Goal: Information Seeking & Learning: Learn about a topic

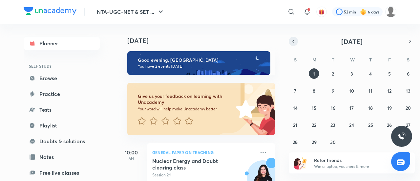
click at [295, 41] on icon "button" at bounding box center [293, 41] width 5 height 6
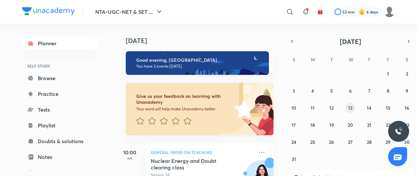
click at [348, 108] on abbr "13" at bounding box center [350, 108] width 5 height 6
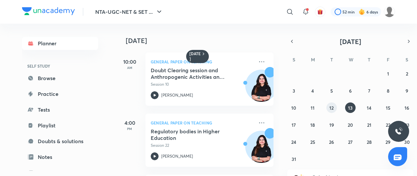
click at [326, 107] on button "12" at bounding box center [331, 107] width 10 height 10
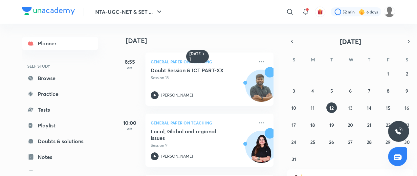
click at [344, 105] on div "27 28 29 30 31 1 2 3 4 5 6 7 8 9 10 11 12 13 14 15 16 17 18 19 20 21 22 23 24 2…" at bounding box center [350, 116] width 126 height 96
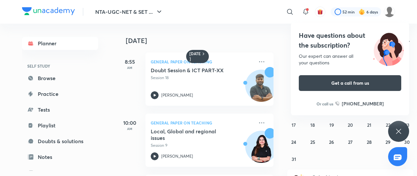
click at [349, 107] on div "Have questions about the subscription? Our expert can answer all your questions…" at bounding box center [350, 69] width 118 height 93
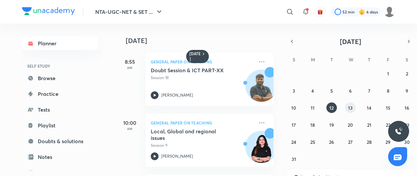
click at [353, 106] on button "13" at bounding box center [350, 107] width 10 height 10
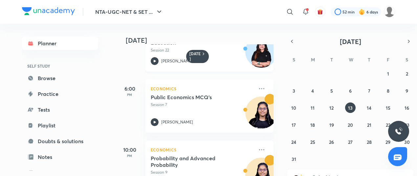
scroll to position [118, 0]
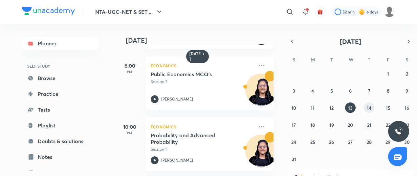
click at [372, 108] on button "14" at bounding box center [369, 107] width 10 height 10
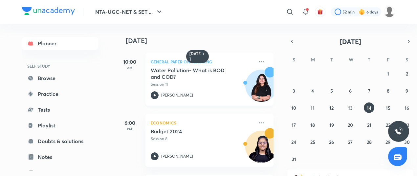
scroll to position [57, 0]
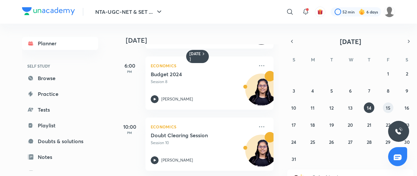
click at [389, 110] on abbr "15" at bounding box center [387, 108] width 5 height 6
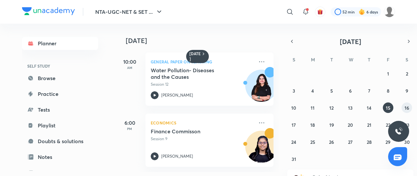
click at [402, 107] on button "16" at bounding box center [406, 107] width 10 height 10
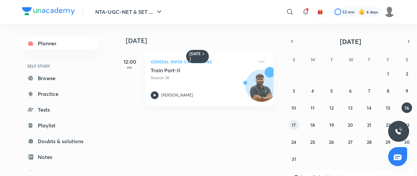
click at [293, 128] on button "17" at bounding box center [293, 124] width 10 height 10
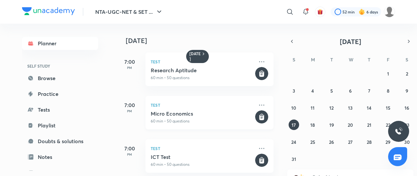
scroll to position [4, 0]
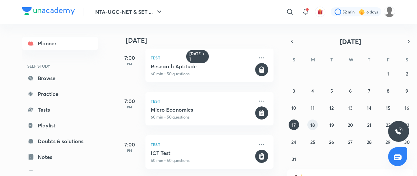
click at [309, 127] on button "18" at bounding box center [312, 124] width 10 height 10
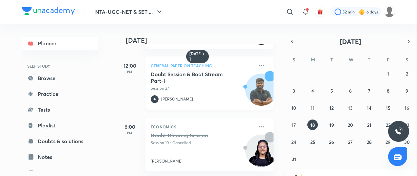
scroll to position [0, 0]
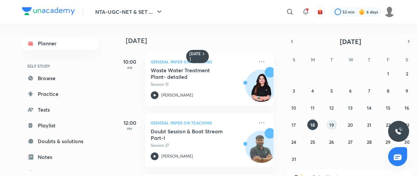
click at [334, 125] on button "19" at bounding box center [331, 124] width 10 height 10
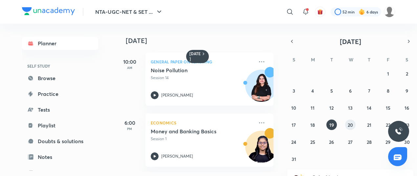
click at [350, 125] on abbr "20" at bounding box center [349, 125] width 5 height 6
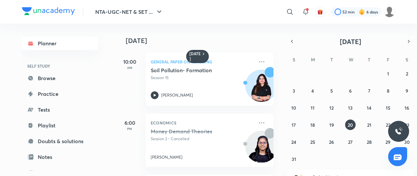
scroll to position [57, 0]
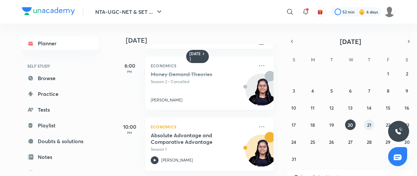
click at [367, 125] on abbr "21" at bounding box center [369, 125] width 4 height 6
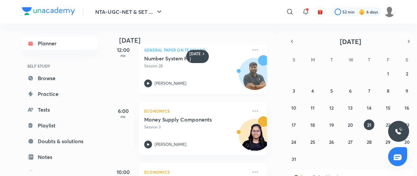
scroll to position [118, 7]
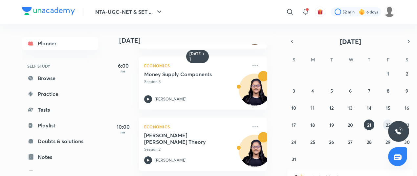
click at [384, 119] on div "27 28 29 30 31 1 2 3 4 5 6 7 8 9 10 11 12 13 14 15 16 17 18 19 20 21 22 23 24 2…" at bounding box center [350, 116] width 126 height 96
click at [384, 125] on button "22" at bounding box center [388, 124] width 10 height 10
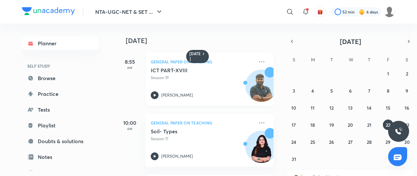
click at [194, 85] on div "ICT PART-XVIII Session 19 [PERSON_NAME]" at bounding box center [202, 83] width 103 height 32
click at [298, 139] on button "24" at bounding box center [293, 141] width 10 height 10
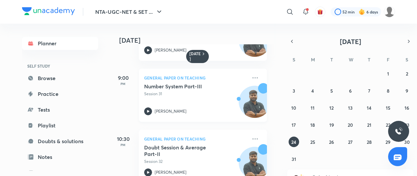
scroll to position [57, 7]
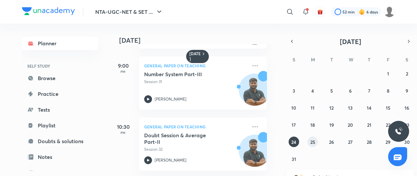
click at [309, 138] on button "25" at bounding box center [312, 141] width 10 height 10
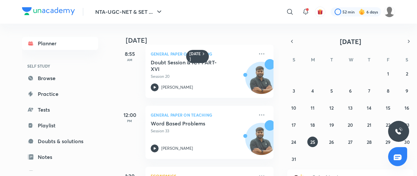
scroll to position [8, 0]
click at [331, 144] on abbr "26" at bounding box center [331, 142] width 5 height 6
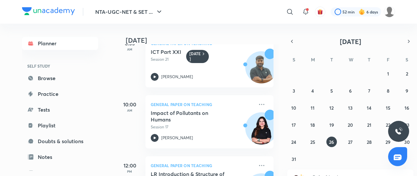
scroll to position [18, 0]
click at [350, 142] on abbr "27" at bounding box center [350, 142] width 5 height 6
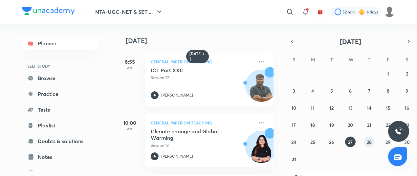
click at [371, 141] on button "28" at bounding box center [369, 141] width 10 height 10
click at [387, 141] on abbr "29" at bounding box center [387, 142] width 5 height 6
click at [407, 143] on abbr "30" at bounding box center [407, 142] width 6 height 6
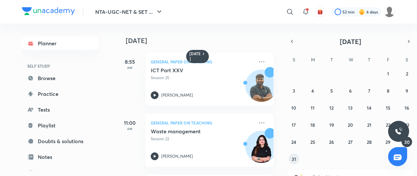
click at [293, 159] on abbr "31" at bounding box center [293, 159] width 5 height 6
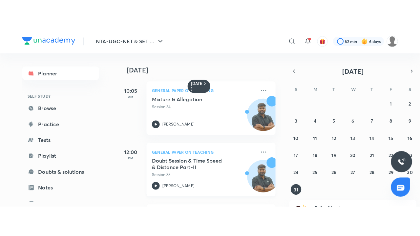
scroll to position [0, 0]
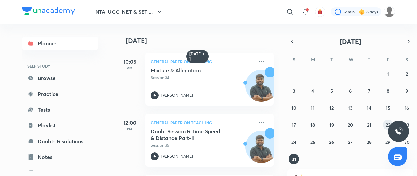
click at [386, 124] on abbr "22" at bounding box center [387, 125] width 5 height 6
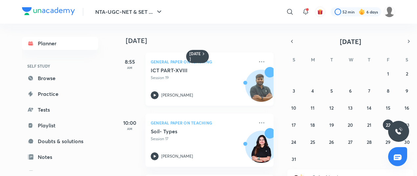
click at [161, 82] on div "ICT PART-XVIII Session 19 [PERSON_NAME]" at bounding box center [202, 83] width 103 height 32
